Goal: Information Seeking & Learning: Find specific fact

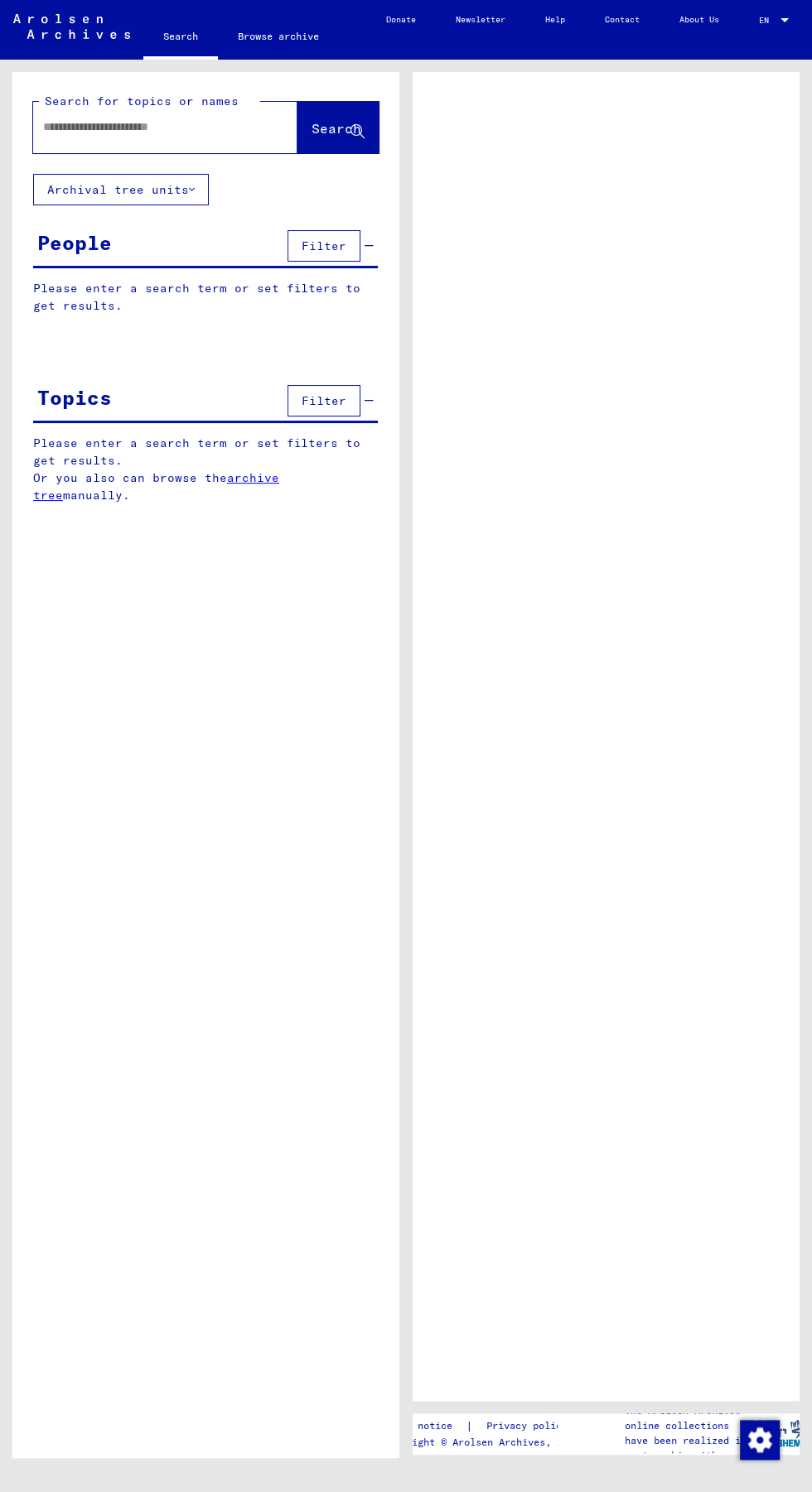
click at [163, 127] on input "text" at bounding box center [150, 127] width 215 height 17
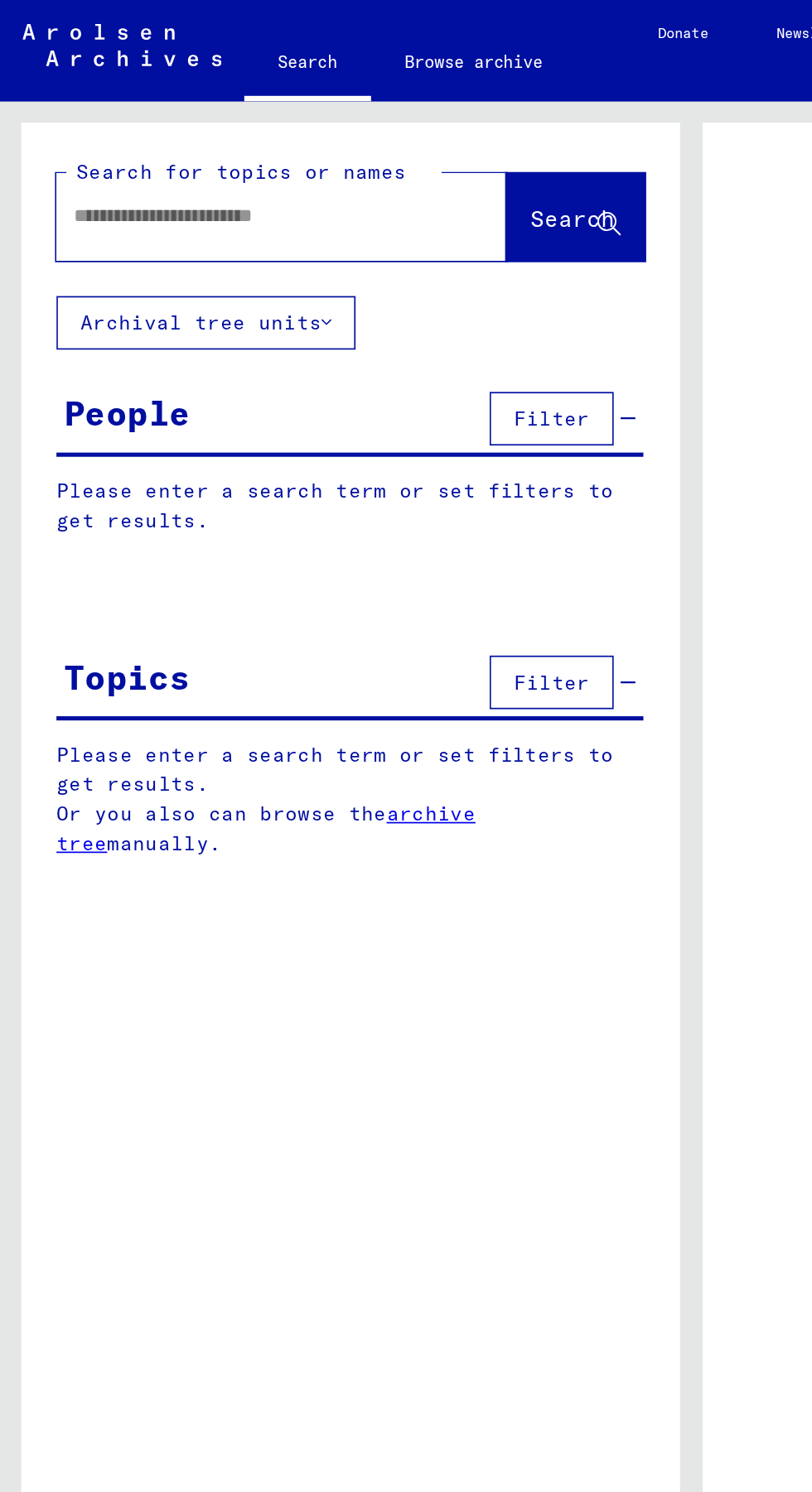
click at [168, 129] on input "text" at bounding box center [150, 127] width 215 height 17
click at [177, 132] on input "text" at bounding box center [150, 127] width 215 height 17
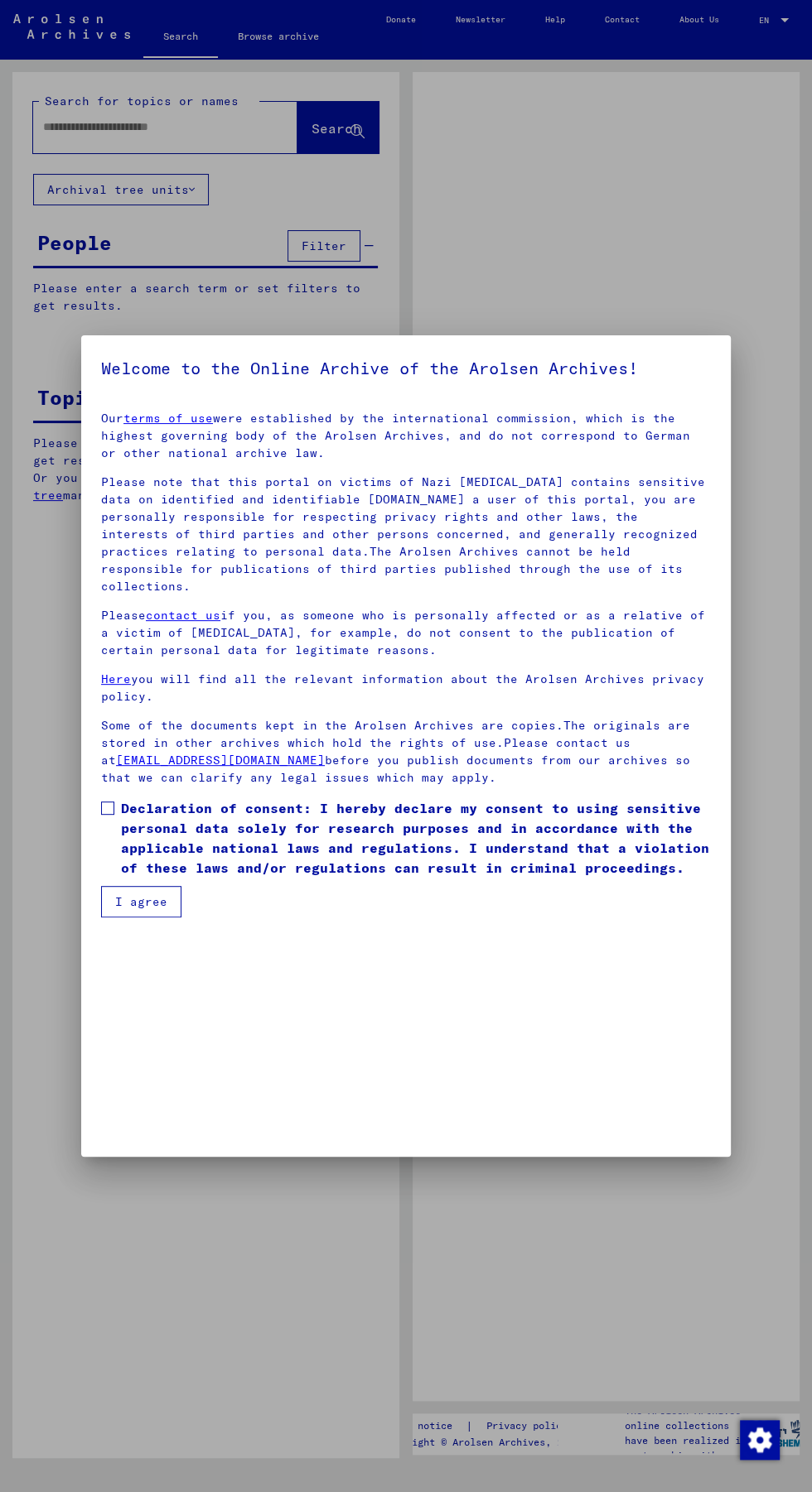
scroll to position [188, 0]
click at [145, 918] on button "I agree" at bounding box center [141, 902] width 80 height 32
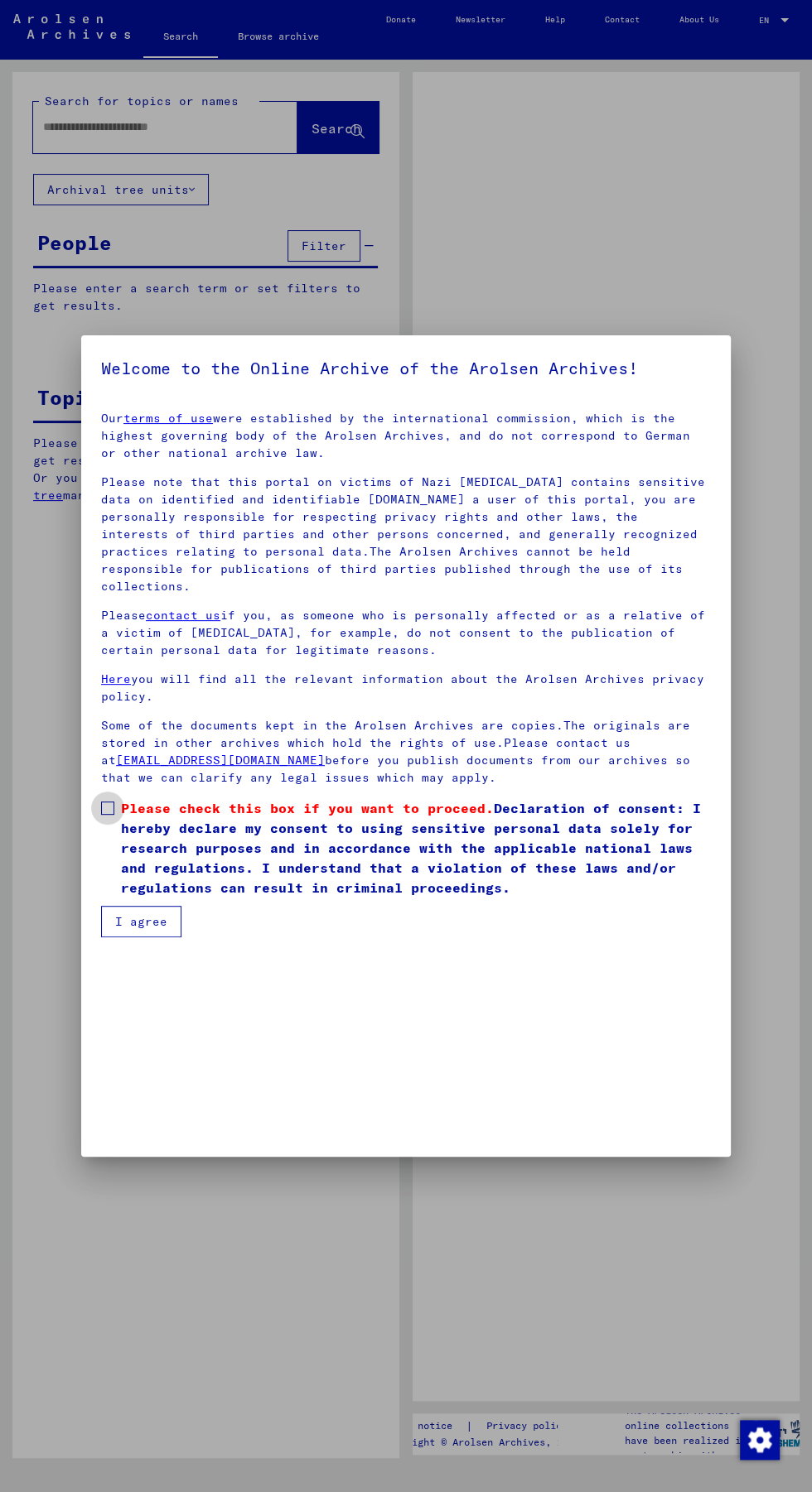
click at [134, 817] on span "Please check this box if you want to proceed." at bounding box center [307, 808] width 373 height 16
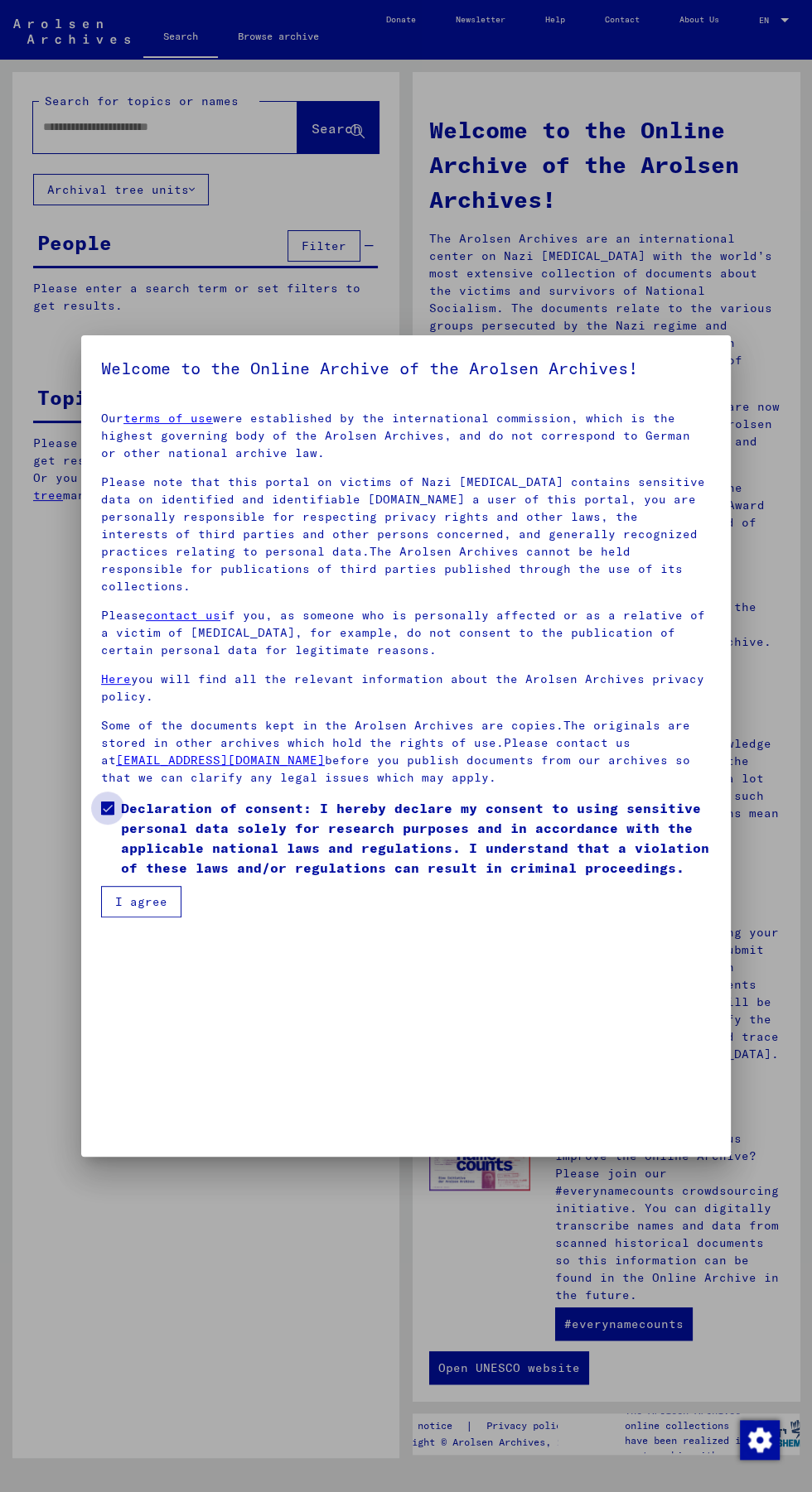
click at [170, 877] on span "Declaration of consent: I hereby declare my consent to using sensitive personal…" at bounding box center [416, 838] width 589 height 80
click at [112, 815] on span at bounding box center [108, 808] width 13 height 13
click at [169, 918] on button "I agree" at bounding box center [141, 902] width 80 height 32
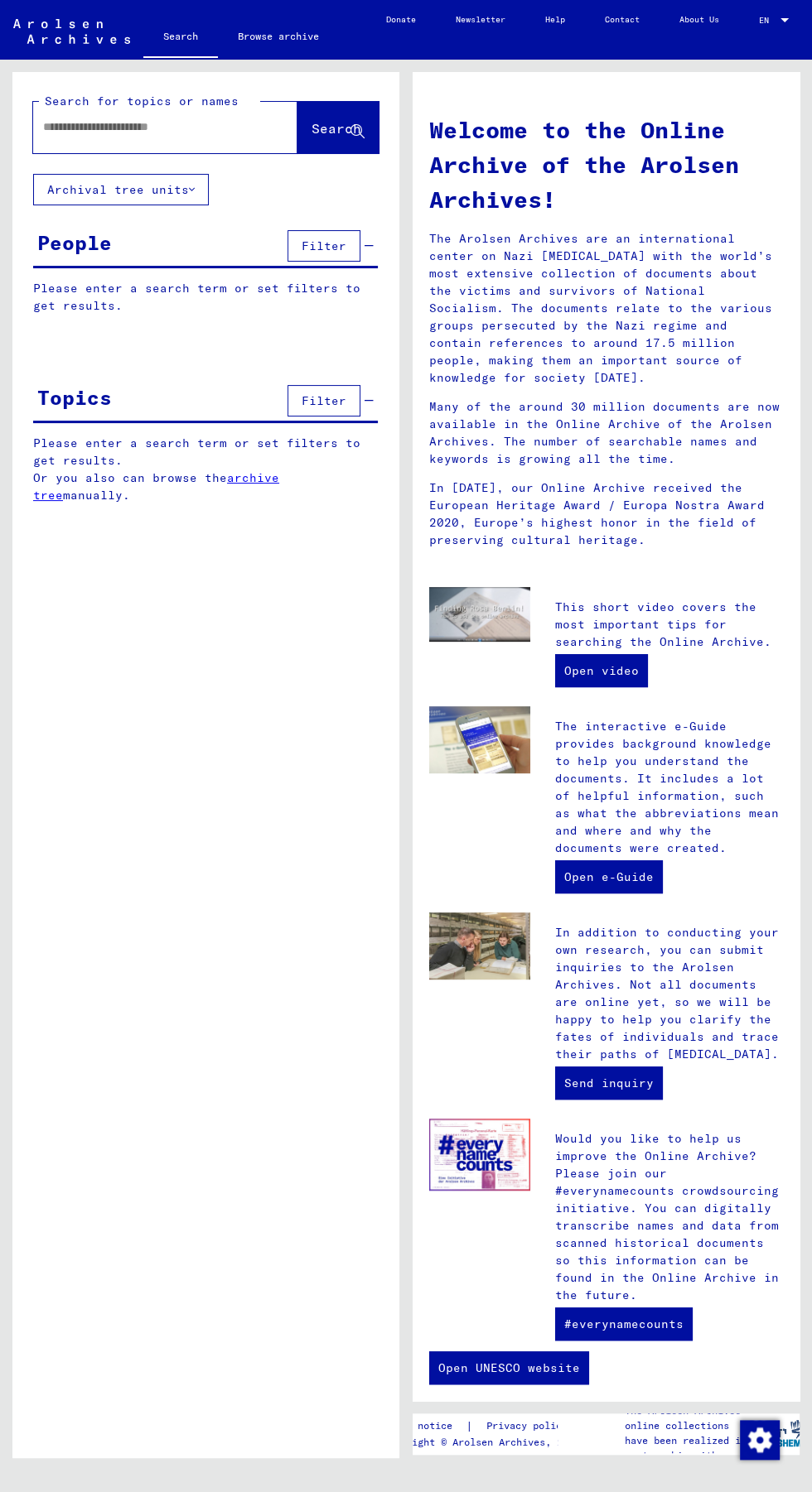
click at [148, 120] on input "text" at bounding box center [145, 127] width 204 height 17
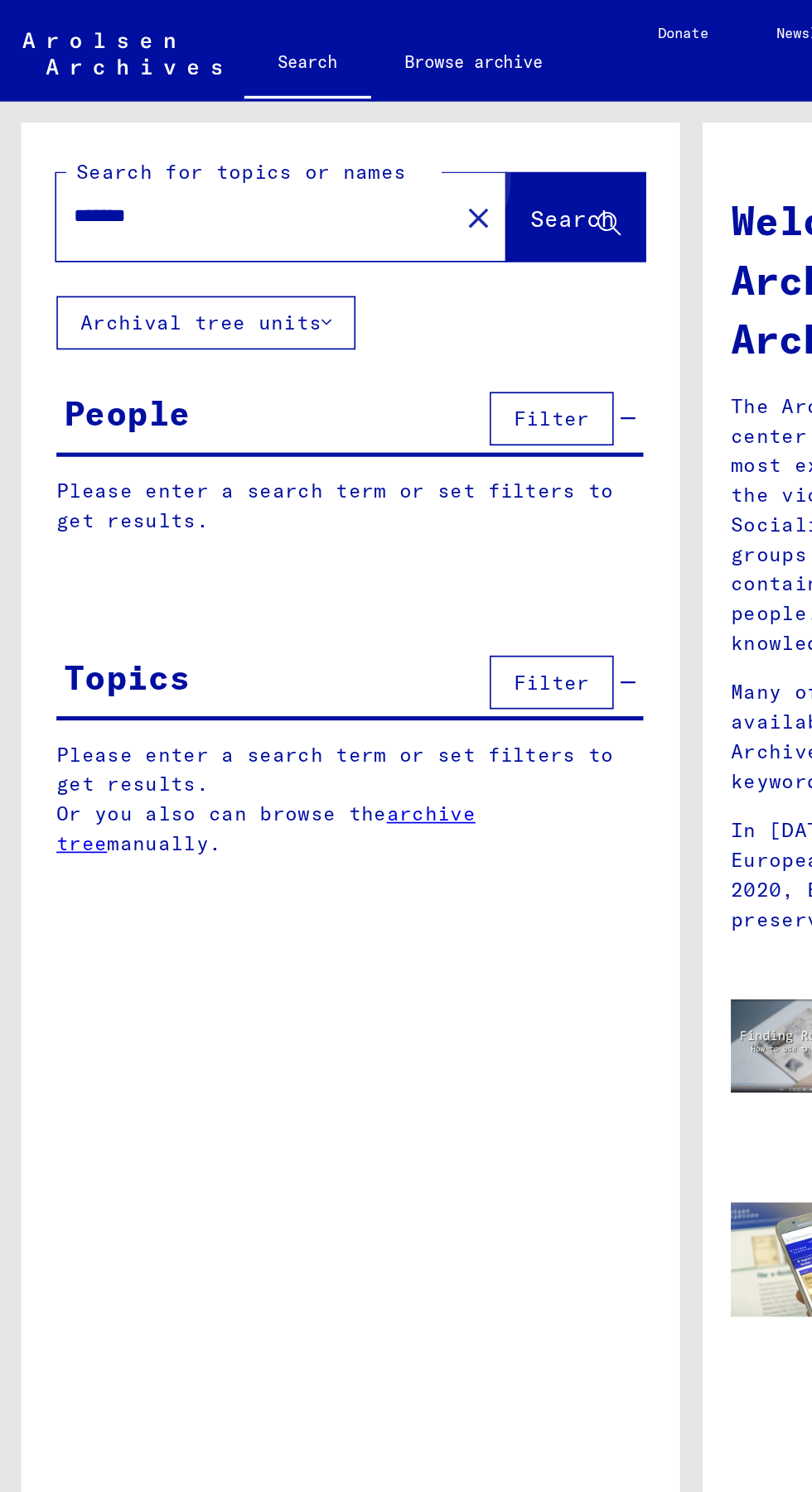
type input "*******"
click at [324, 125] on span "Search" at bounding box center [336, 128] width 50 height 16
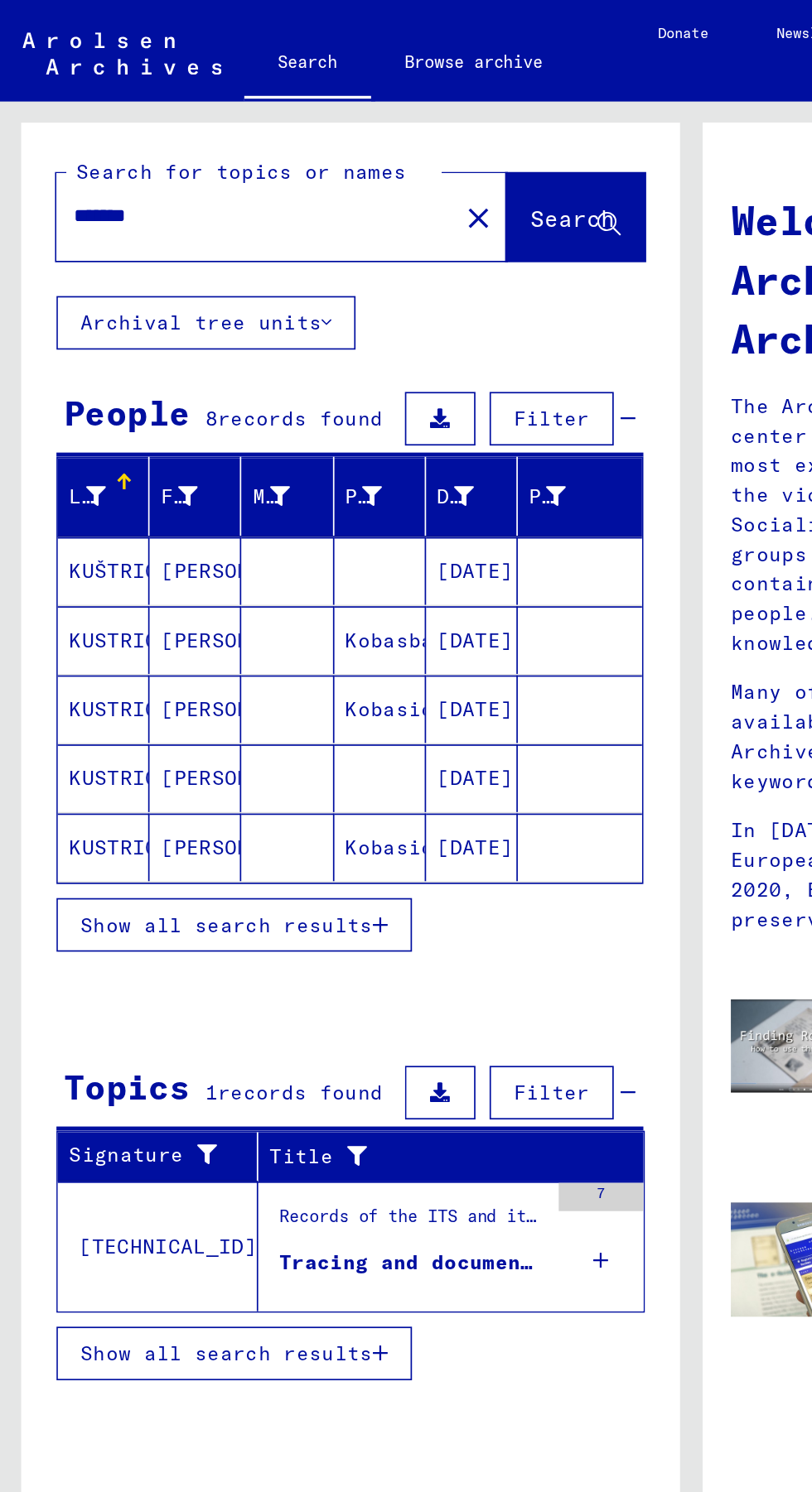
click at [188, 543] on span "Show all search results" at bounding box center [133, 542] width 171 height 14
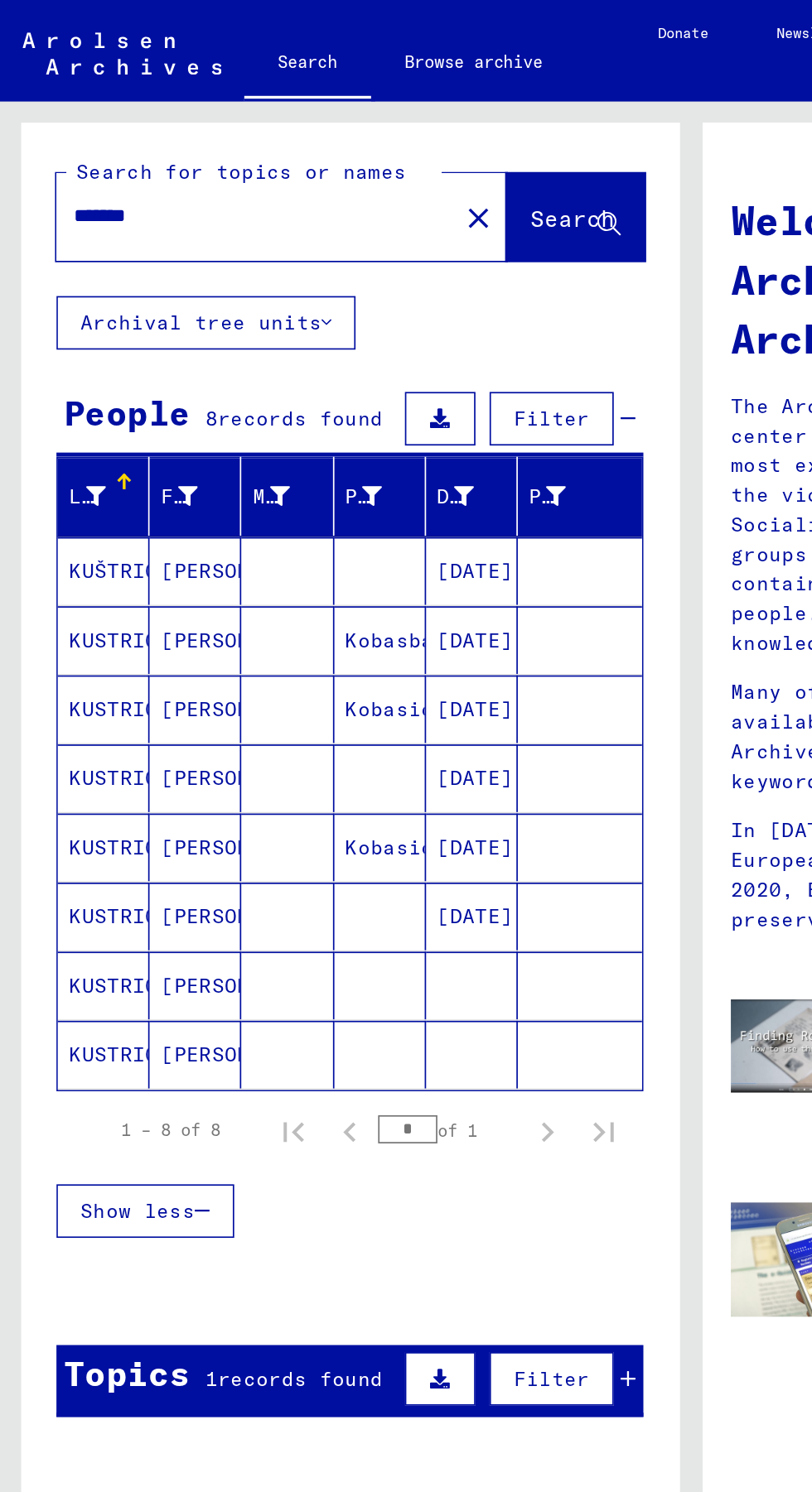
click at [157, 579] on mat-cell at bounding box center [169, 578] width 54 height 39
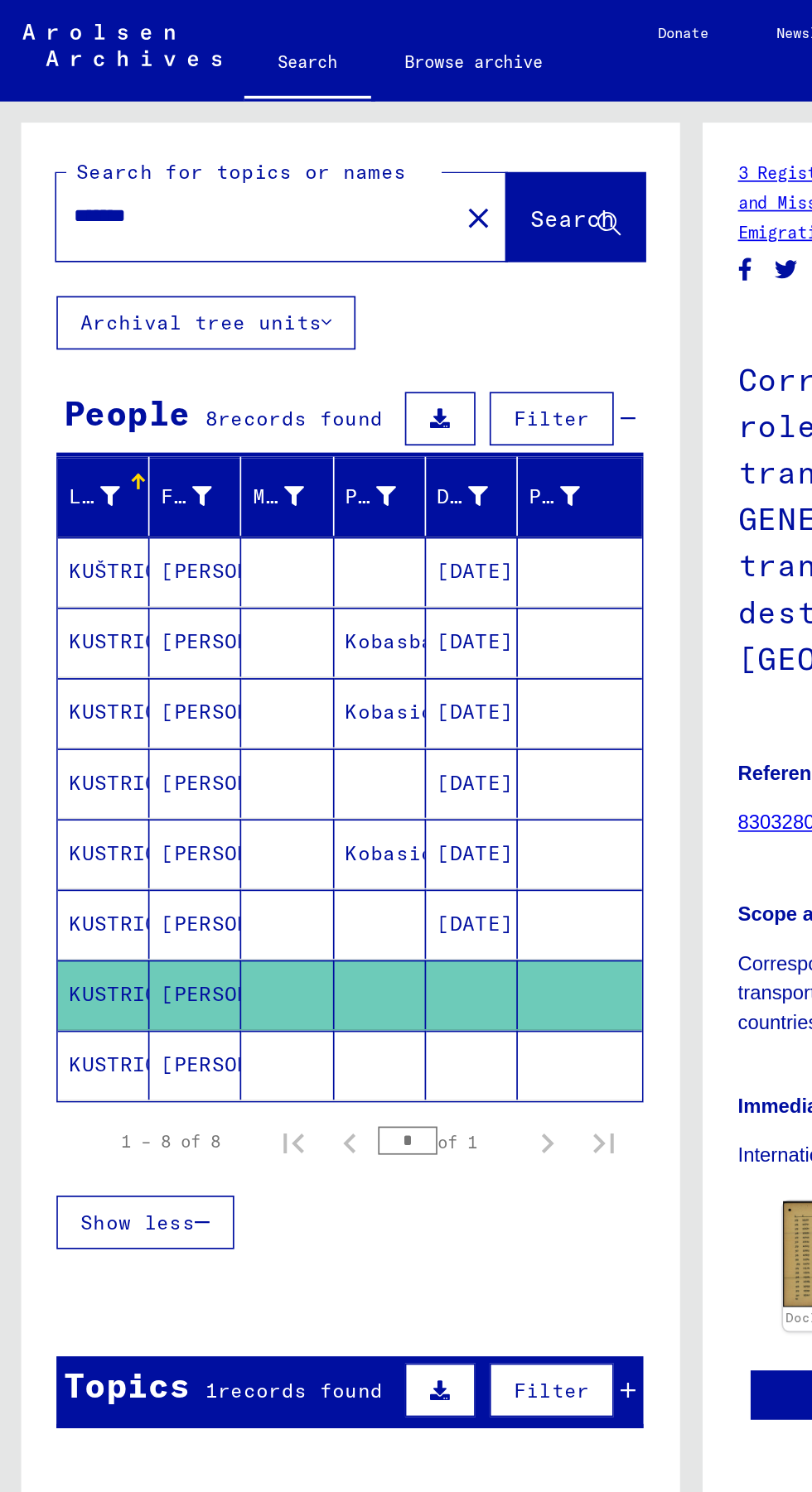
click at [161, 625] on mat-cell at bounding box center [169, 626] width 54 height 40
